Goal: Task Accomplishment & Management: Use online tool/utility

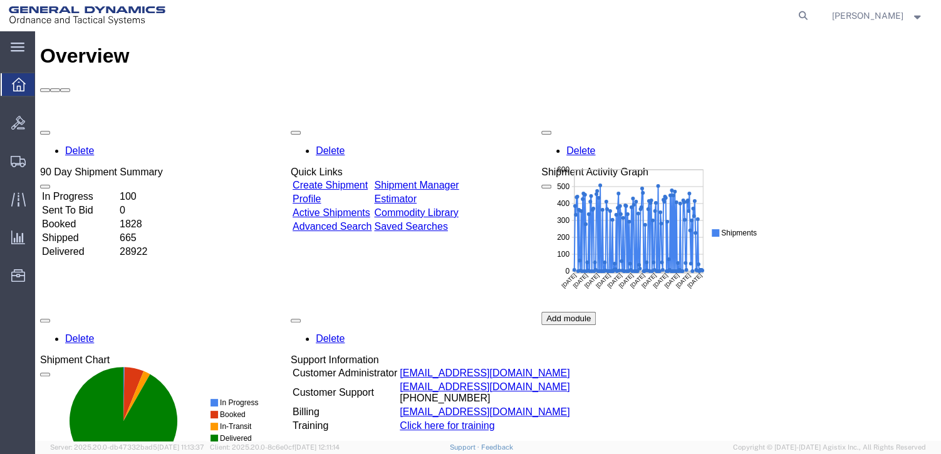
click at [90, 218] on td "Booked" at bounding box center [79, 224] width 76 height 13
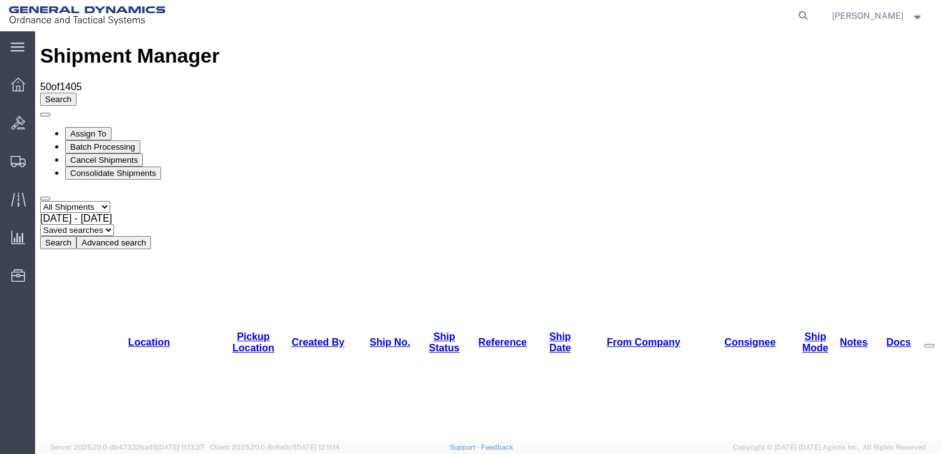
click at [151, 236] on button "Advanced search" at bounding box center [113, 242] width 75 height 13
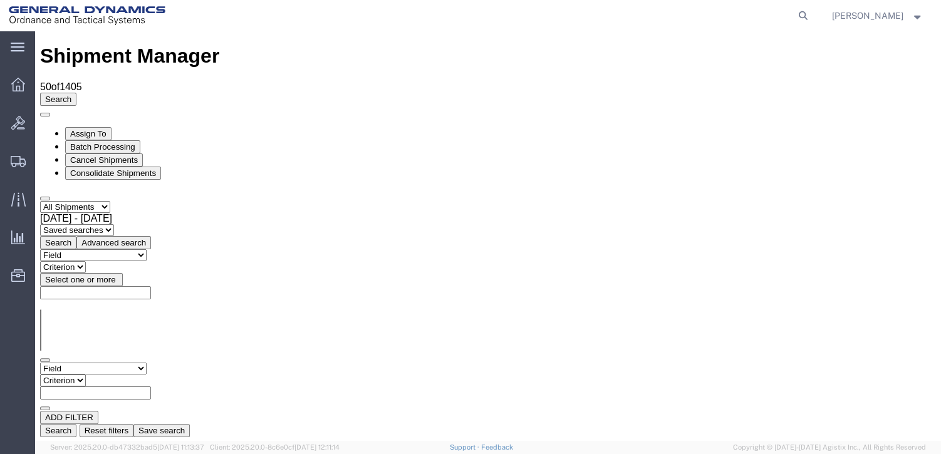
click at [147, 363] on select "Field Account Account Carrier Identifier Actual Delivery Date Actual Ship Date …" at bounding box center [93, 369] width 107 height 12
select select "shiprefnumber"
click at [40, 363] on select "Field Account Account Carrier Identifier Actual Delivery Date Actual Ship Date …" at bounding box center [93, 369] width 107 height 12
click at [151, 387] on input "text" at bounding box center [95, 393] width 111 height 13
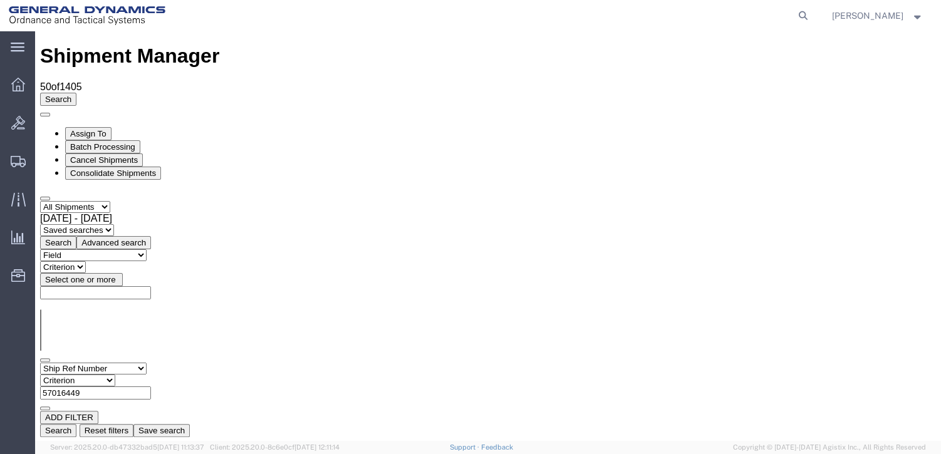
type input "57016449"
click at [76, 424] on button "Search" at bounding box center [58, 430] width 36 height 13
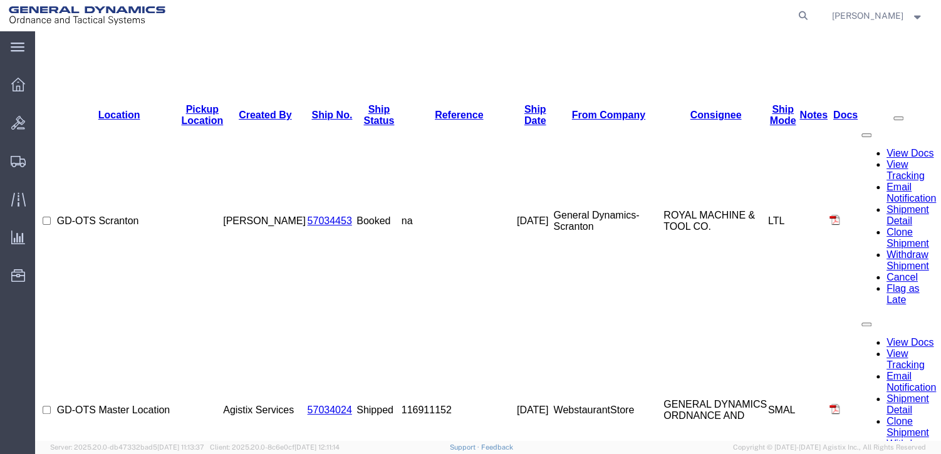
scroll to position [125, 0]
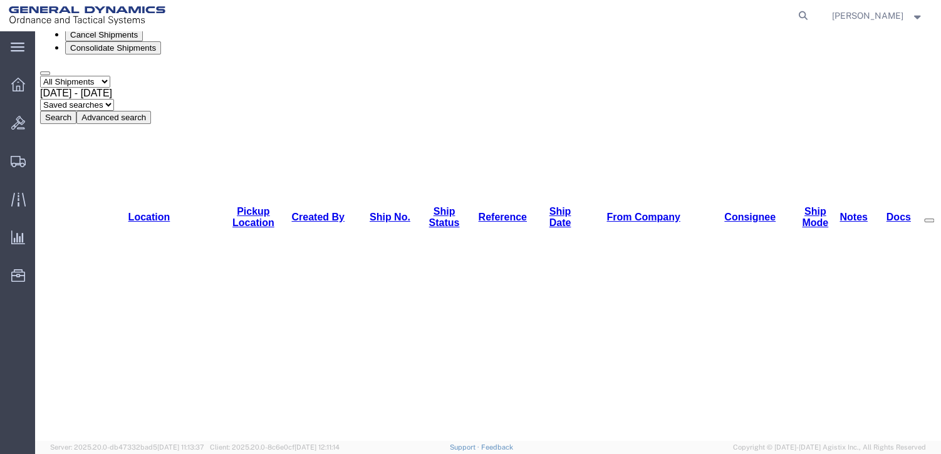
click at [151, 111] on button "Advanced search" at bounding box center [113, 117] width 75 height 13
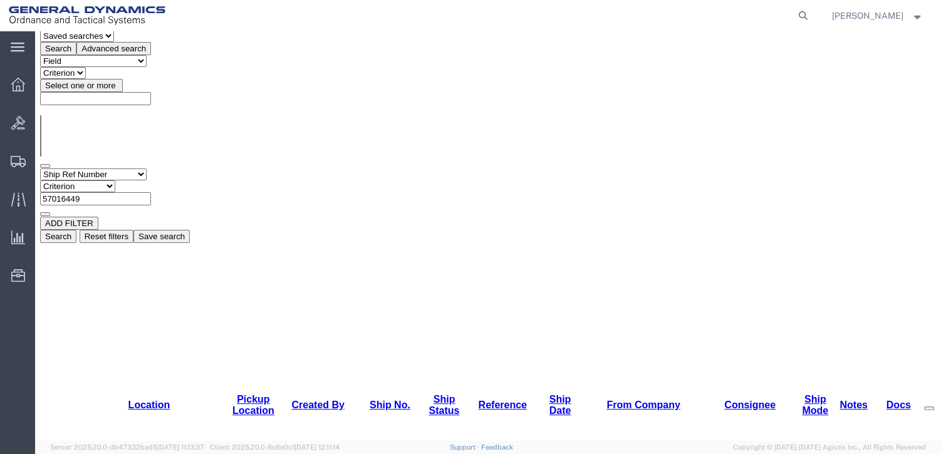
click at [151, 192] on input "57016449" at bounding box center [95, 198] width 111 height 13
click at [115, 180] on select "Criterion contains does not contain is is blank is not blank starts with" at bounding box center [77, 186] width 75 height 12
select select "is"
click at [115, 180] on select "Criterion contains does not contain is is blank is not blank starts with" at bounding box center [77, 186] width 75 height 12
click at [76, 230] on button "Search" at bounding box center [58, 236] width 36 height 13
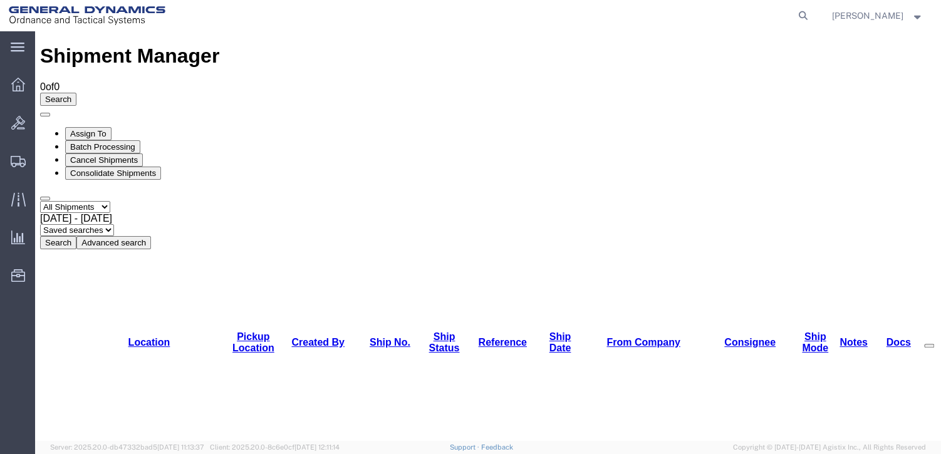
click at [151, 236] on button "Advanced search" at bounding box center [113, 242] width 75 height 13
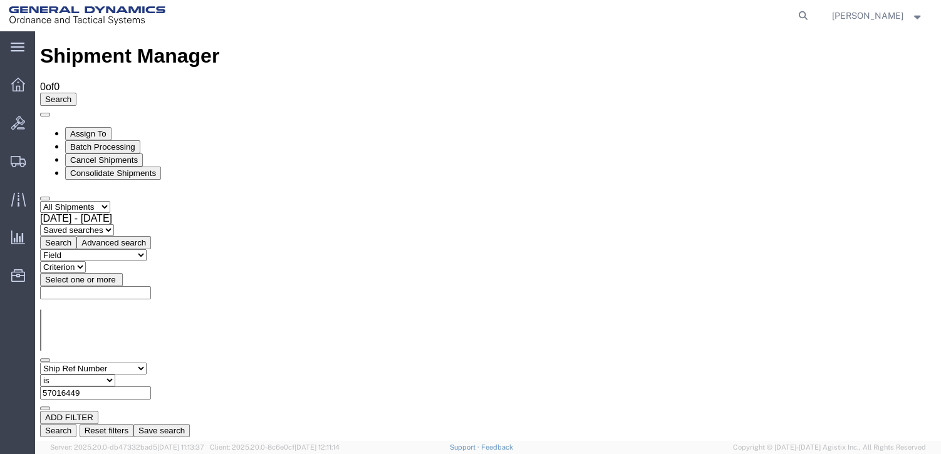
click at [147, 363] on select "Field Account Account Carrier Identifier Actual Delivery Date Actual Ship Date …" at bounding box center [93, 369] width 107 height 12
select select "shipno"
click at [40, 363] on select "Field Account Account Carrier Identifier Actual Delivery Date Actual Ship Date …" at bounding box center [93, 369] width 107 height 12
click at [151, 387] on input "text" at bounding box center [95, 393] width 111 height 13
type input "57016449"
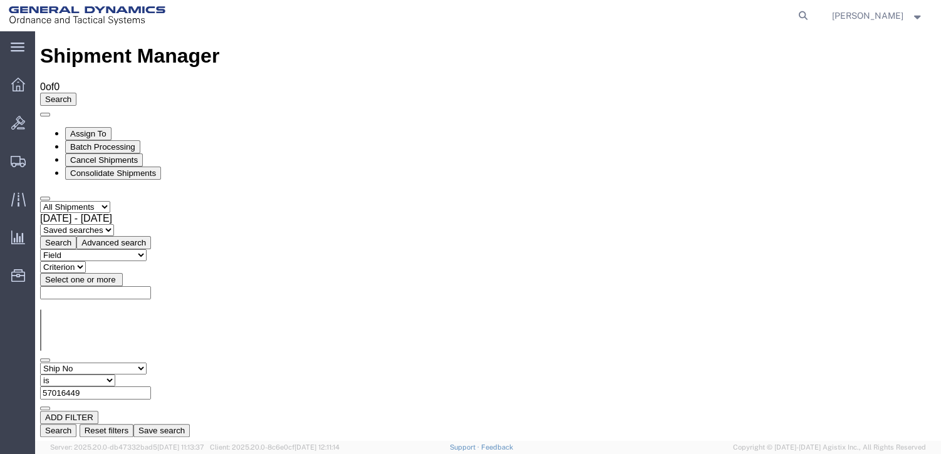
click at [76, 424] on button "Search" at bounding box center [58, 430] width 36 height 13
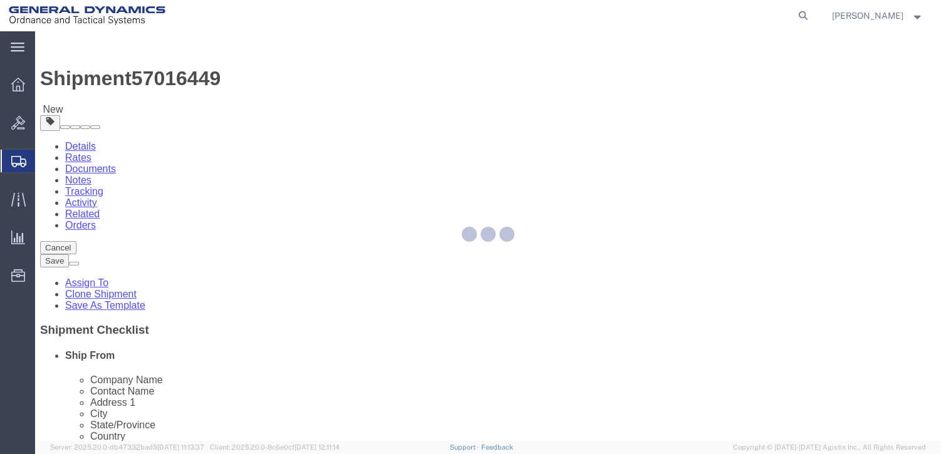
select select
select select "310"
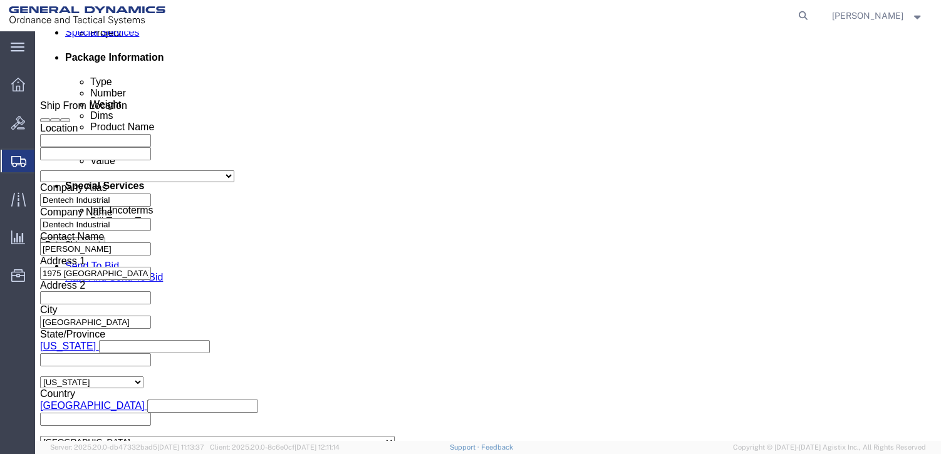
scroll to position [689, 0]
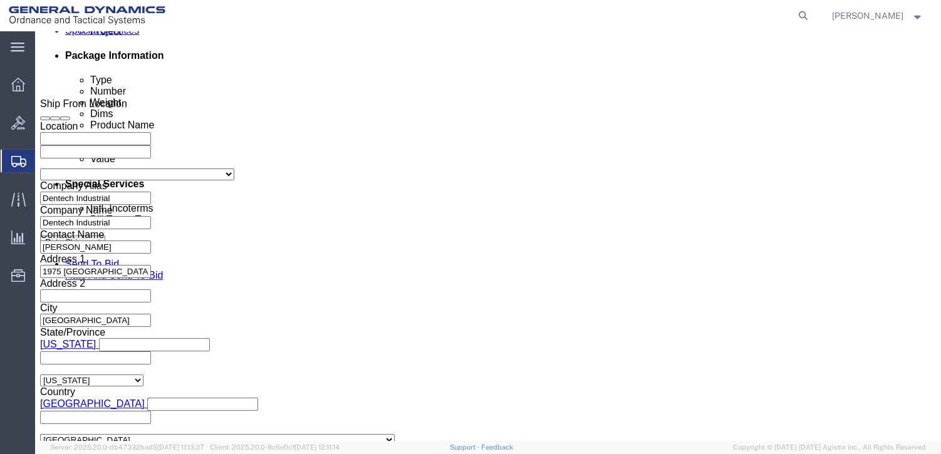
click input "text"
type input "Capital Spend"
click input "text"
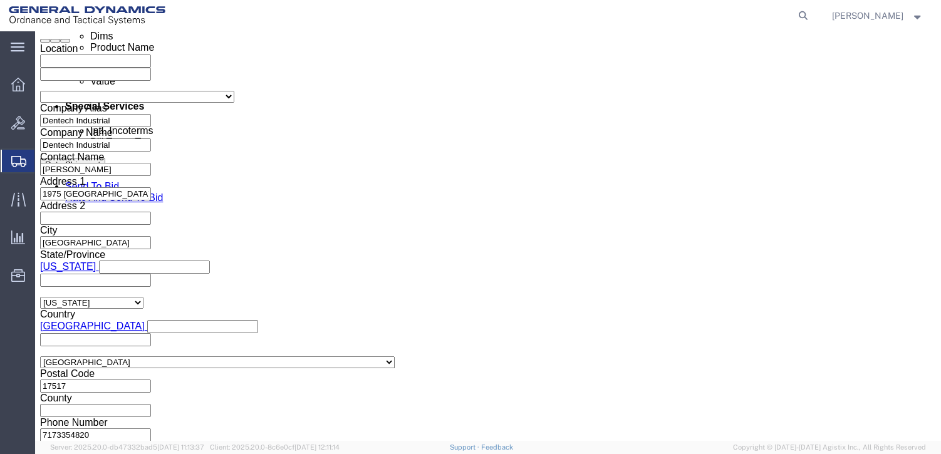
scroll to position [767, 0]
type input "CAPEX30"
click button "Continue"
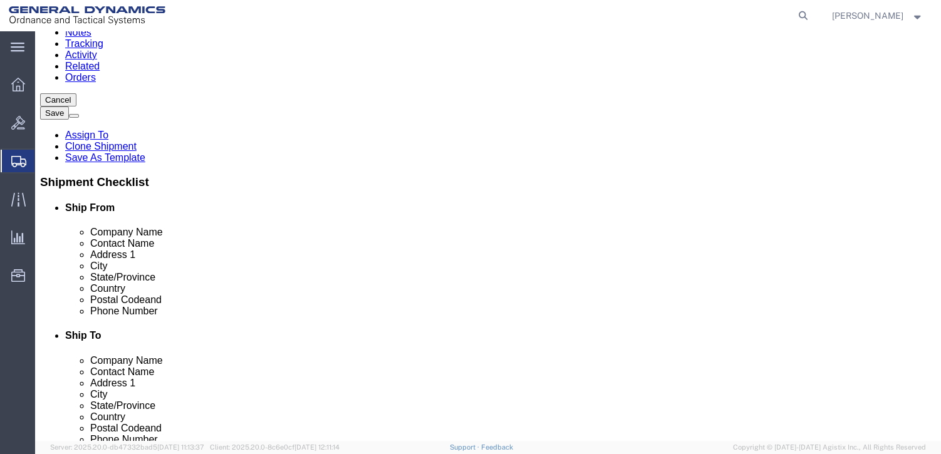
scroll to position [149, 0]
drag, startPoint x: 628, startPoint y: 365, endPoint x: 610, endPoint y: 330, distance: 39.8
click button "Continue"
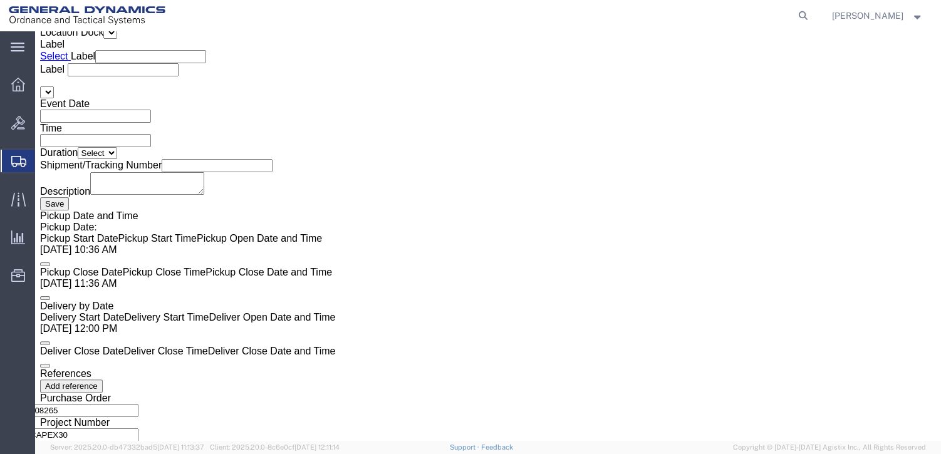
click link "Rate And Send To Bid"
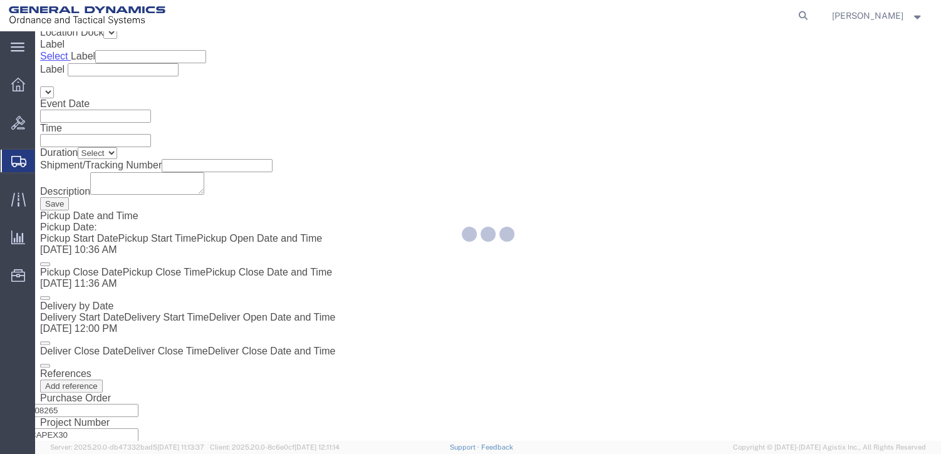
select select "310"
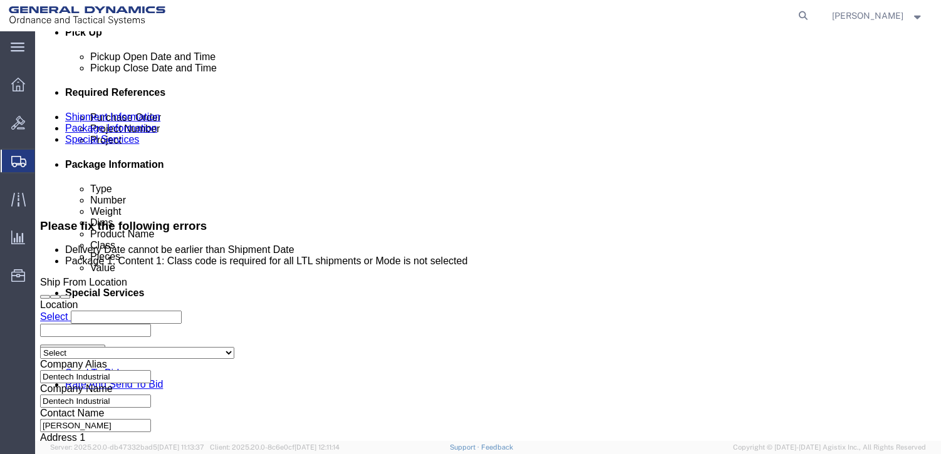
scroll to position [517, 0]
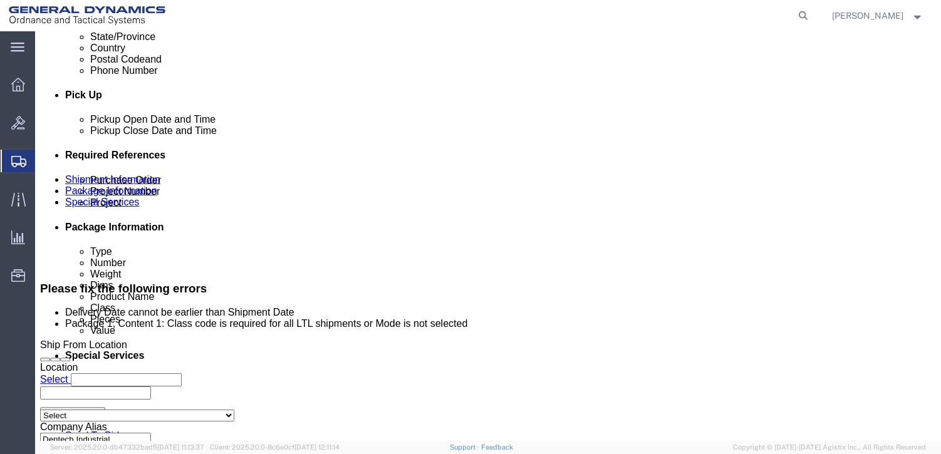
click icon
click label "Deliver Open Date and Time"
click label "Delivery by Date"
click icon
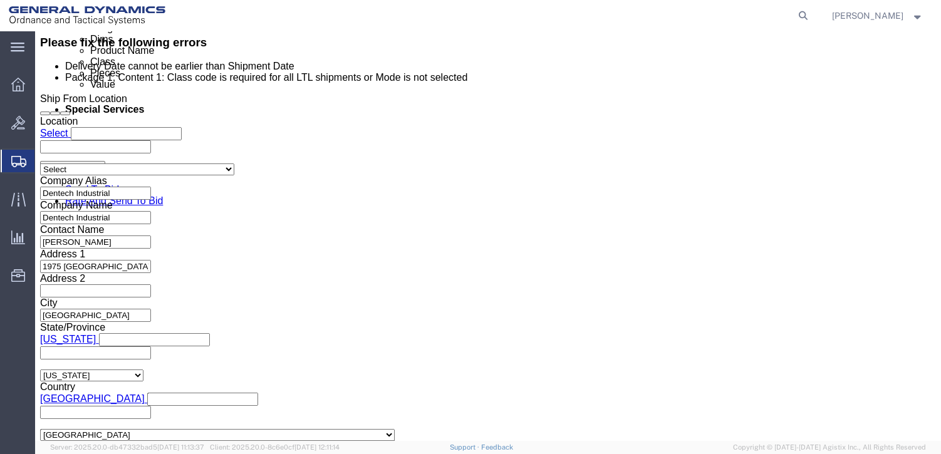
scroll to position [830, 0]
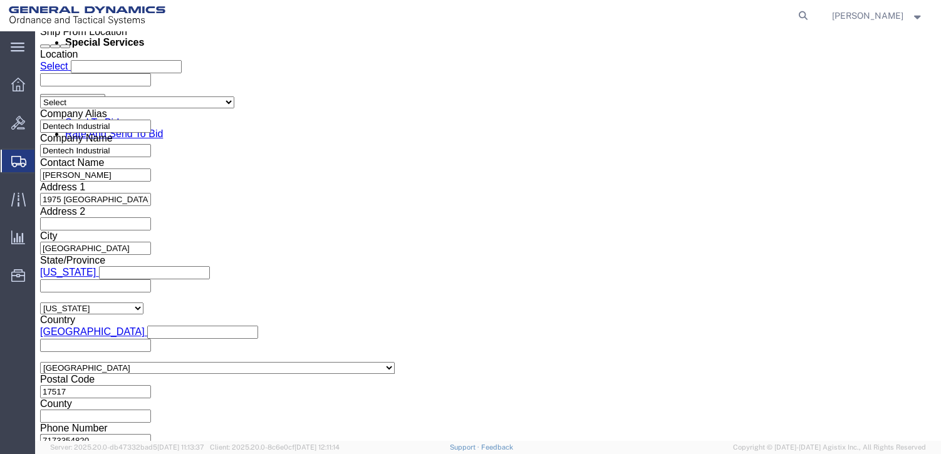
click button "Continue"
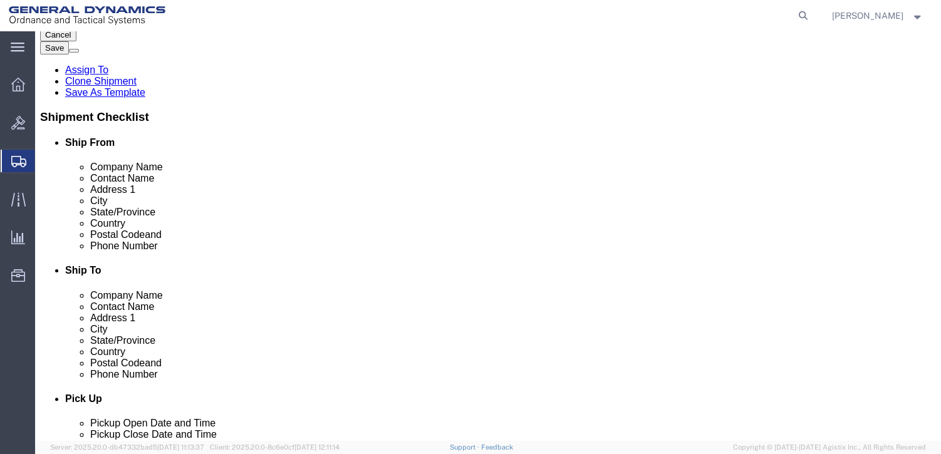
scroll to position [214, 0]
drag, startPoint x: 613, startPoint y: 358, endPoint x: 574, endPoint y: 335, distance: 45.5
click button "Continue"
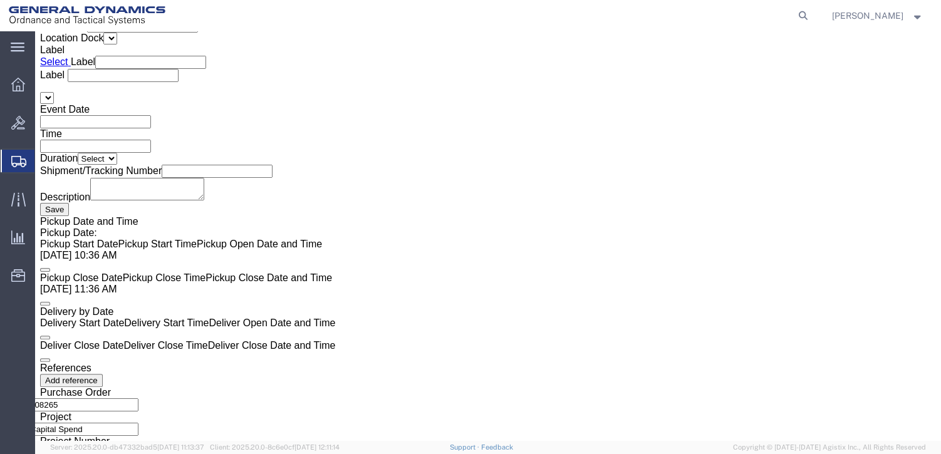
click button "Rate Shipment"
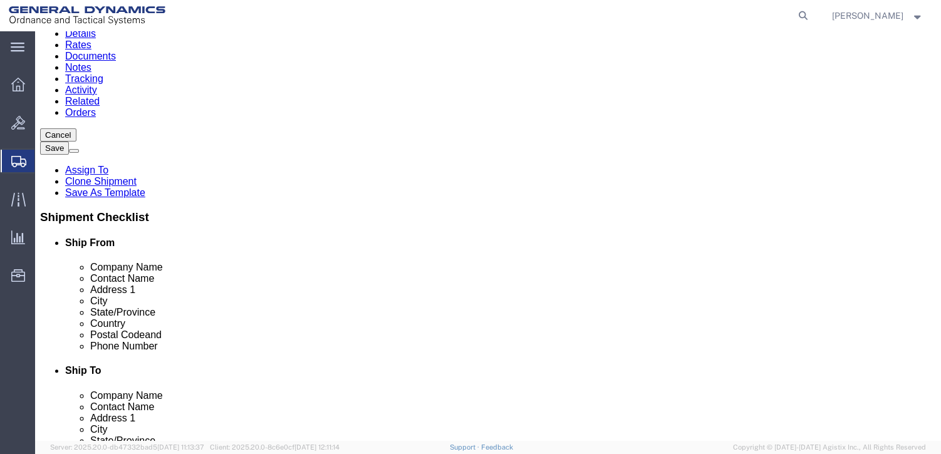
scroll to position [125, 0]
